Goal: Information Seeking & Learning: Learn about a topic

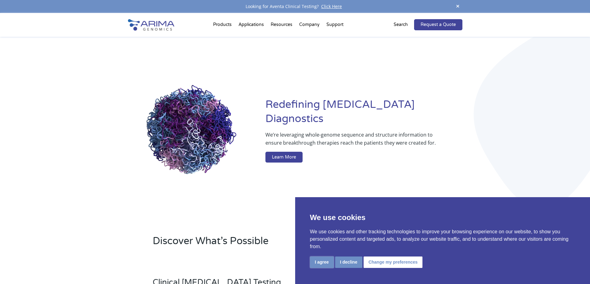
click at [323, 266] on button "I agree" at bounding box center [322, 262] width 24 height 11
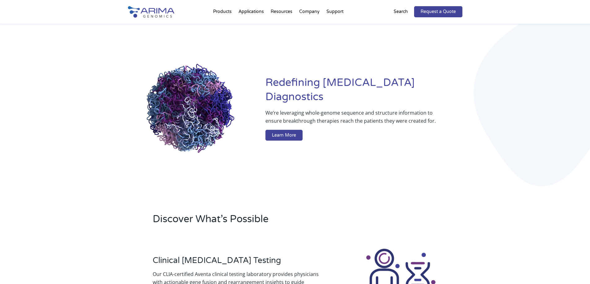
scroll to position [25, 0]
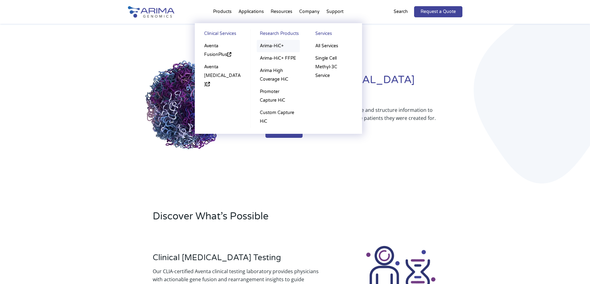
click at [277, 45] on link "Arima-HiC+" at bounding box center [278, 46] width 43 height 12
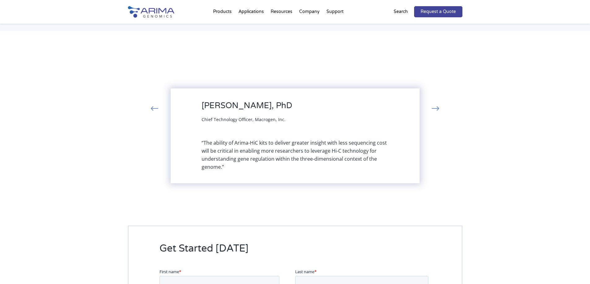
scroll to position [1298, 0]
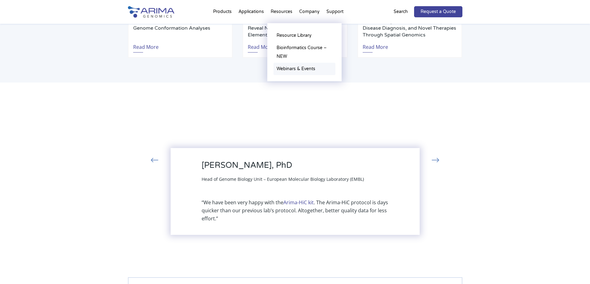
click at [305, 66] on link "Webinars & Events" at bounding box center [304, 69] width 62 height 12
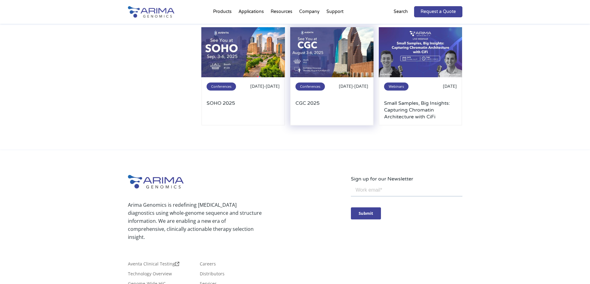
scroll to position [209, 0]
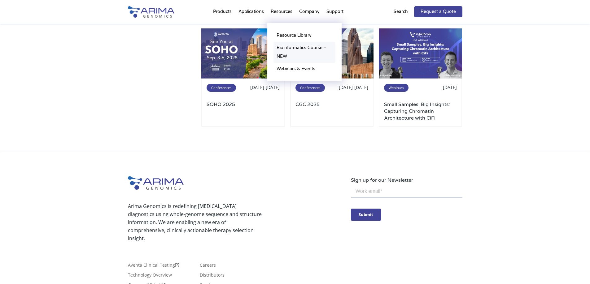
click at [293, 47] on link "Bioinformatics Course – NEW" at bounding box center [304, 52] width 62 height 21
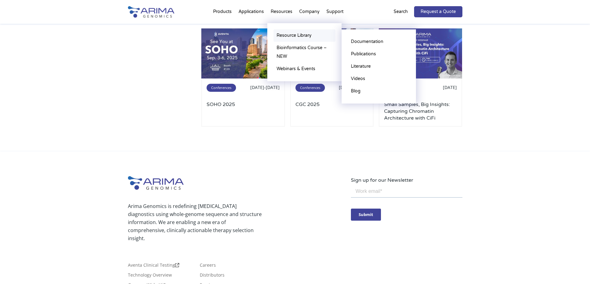
click at [289, 34] on link "Resource Library" at bounding box center [304, 35] width 62 height 12
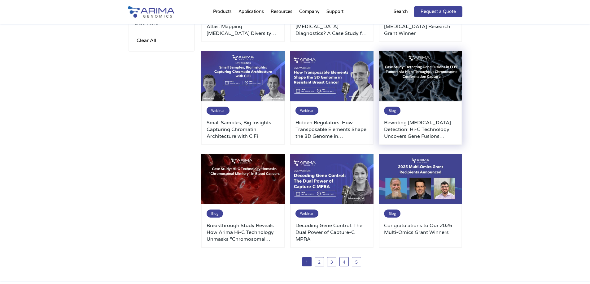
scroll to position [248, 0]
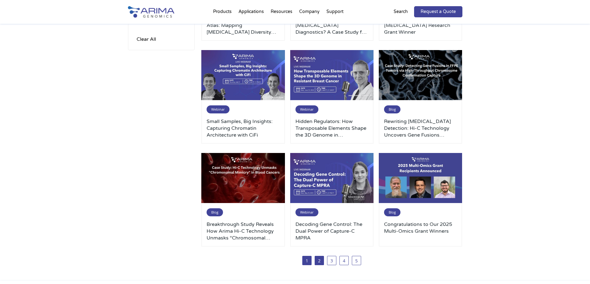
click at [322, 260] on link "2" at bounding box center [318, 260] width 9 height 9
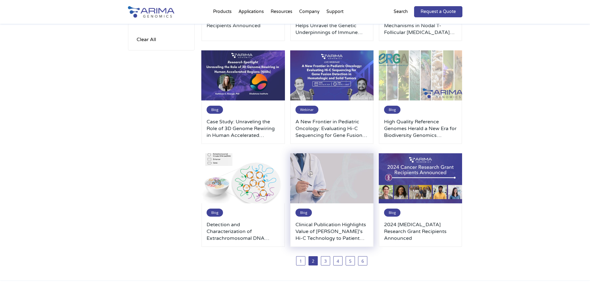
scroll to position [248, 0]
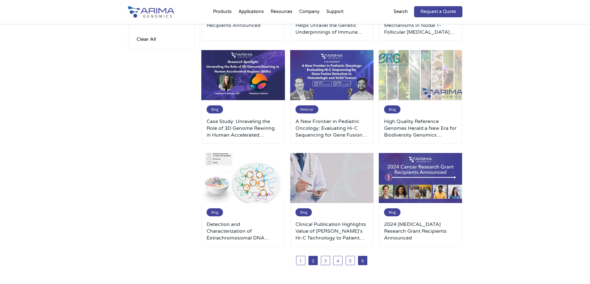
click at [362, 262] on link "6" at bounding box center [362, 260] width 9 height 9
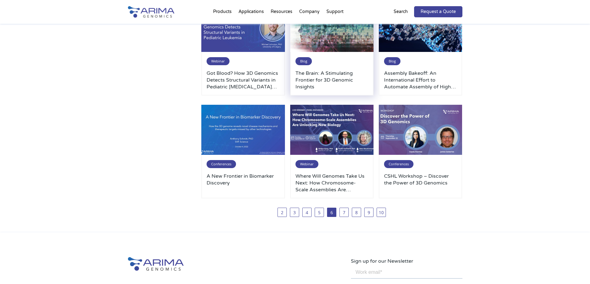
scroll to position [297, 0]
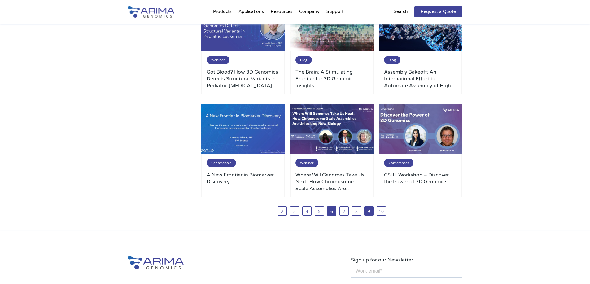
click at [370, 214] on link "9" at bounding box center [368, 211] width 9 height 9
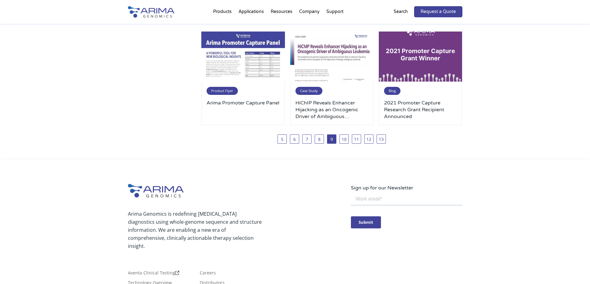
scroll to position [371, 0]
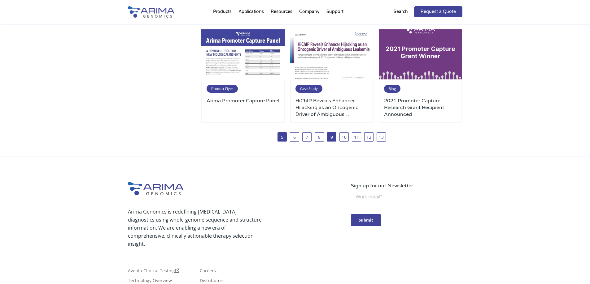
click at [281, 137] on link "5" at bounding box center [281, 136] width 9 height 9
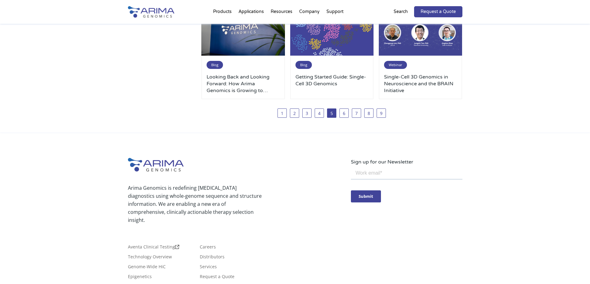
scroll to position [396, 0]
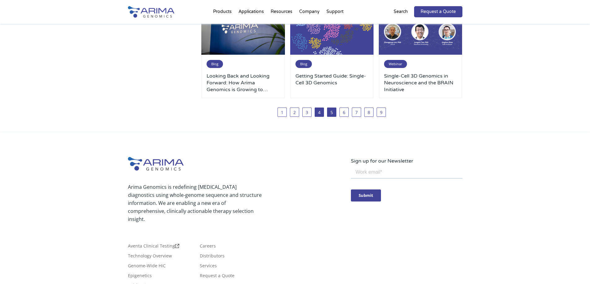
click at [318, 115] on link "4" at bounding box center [318, 112] width 9 height 9
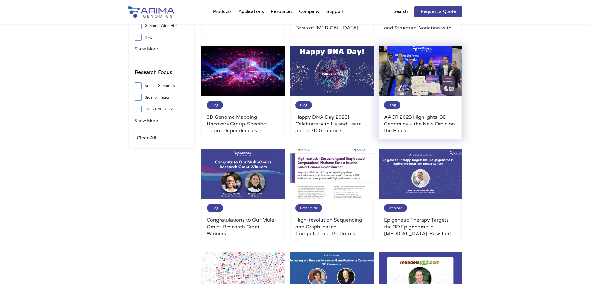
scroll to position [149, 0]
click at [425, 75] on img at bounding box center [421, 71] width 84 height 50
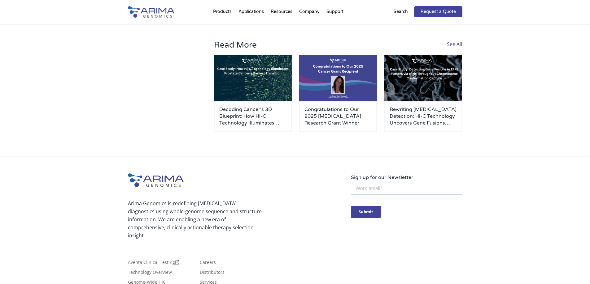
scroll to position [1243, 0]
